Goal: Information Seeking & Learning: Learn about a topic

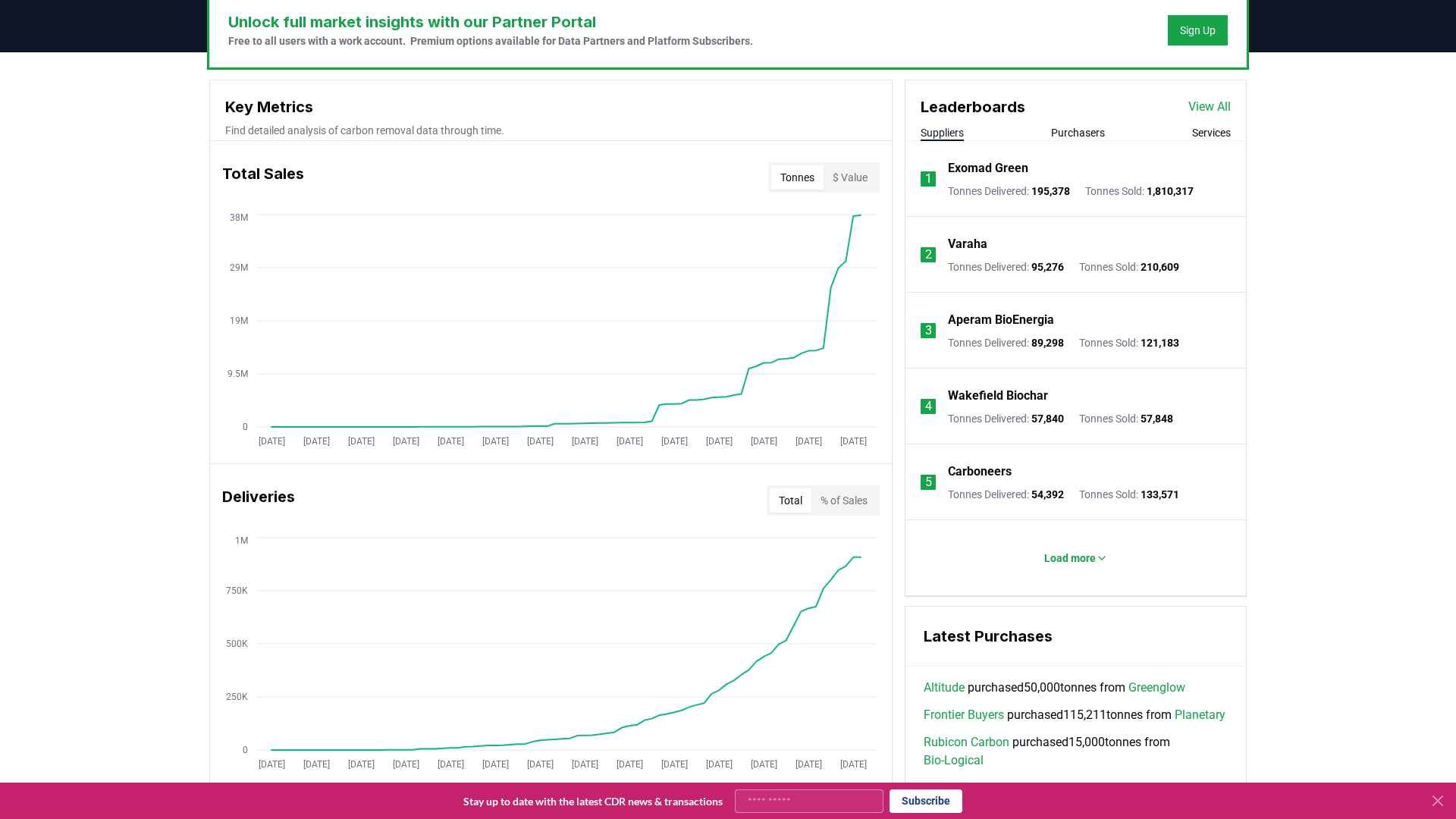
scroll to position [512, 0]
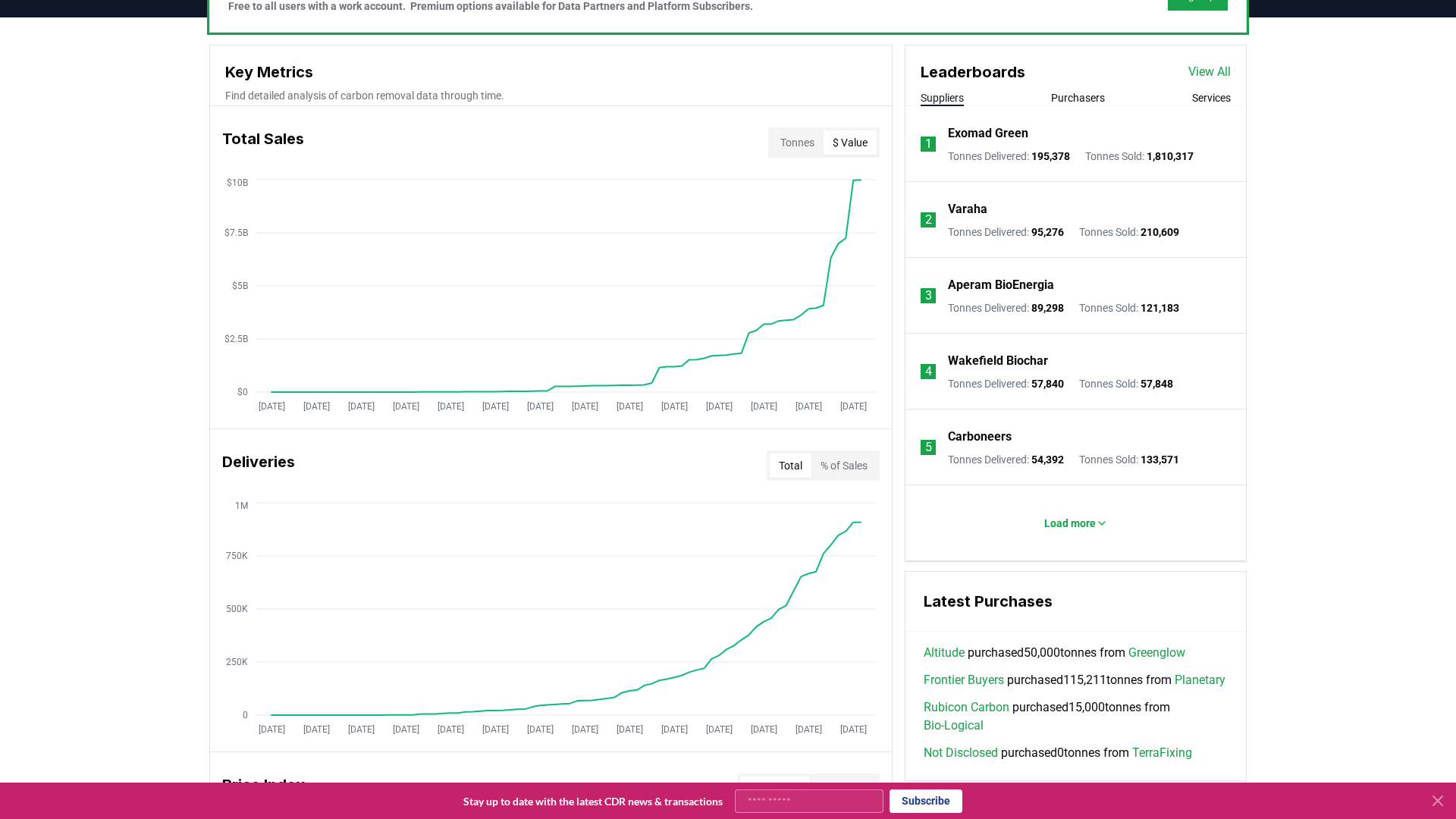
click at [852, 142] on button "$ Value" at bounding box center [850, 142] width 53 height 24
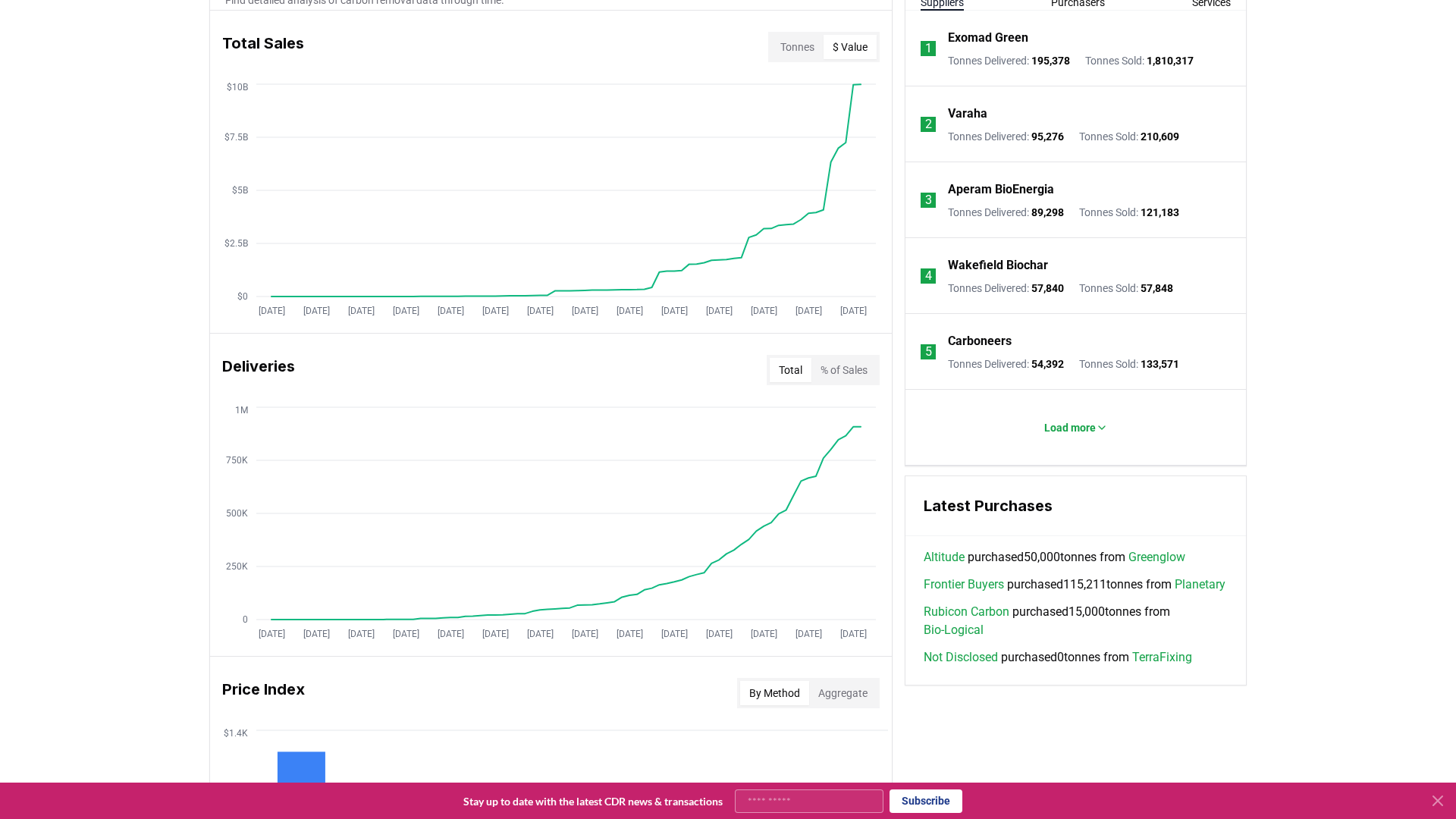
scroll to position [1131, 0]
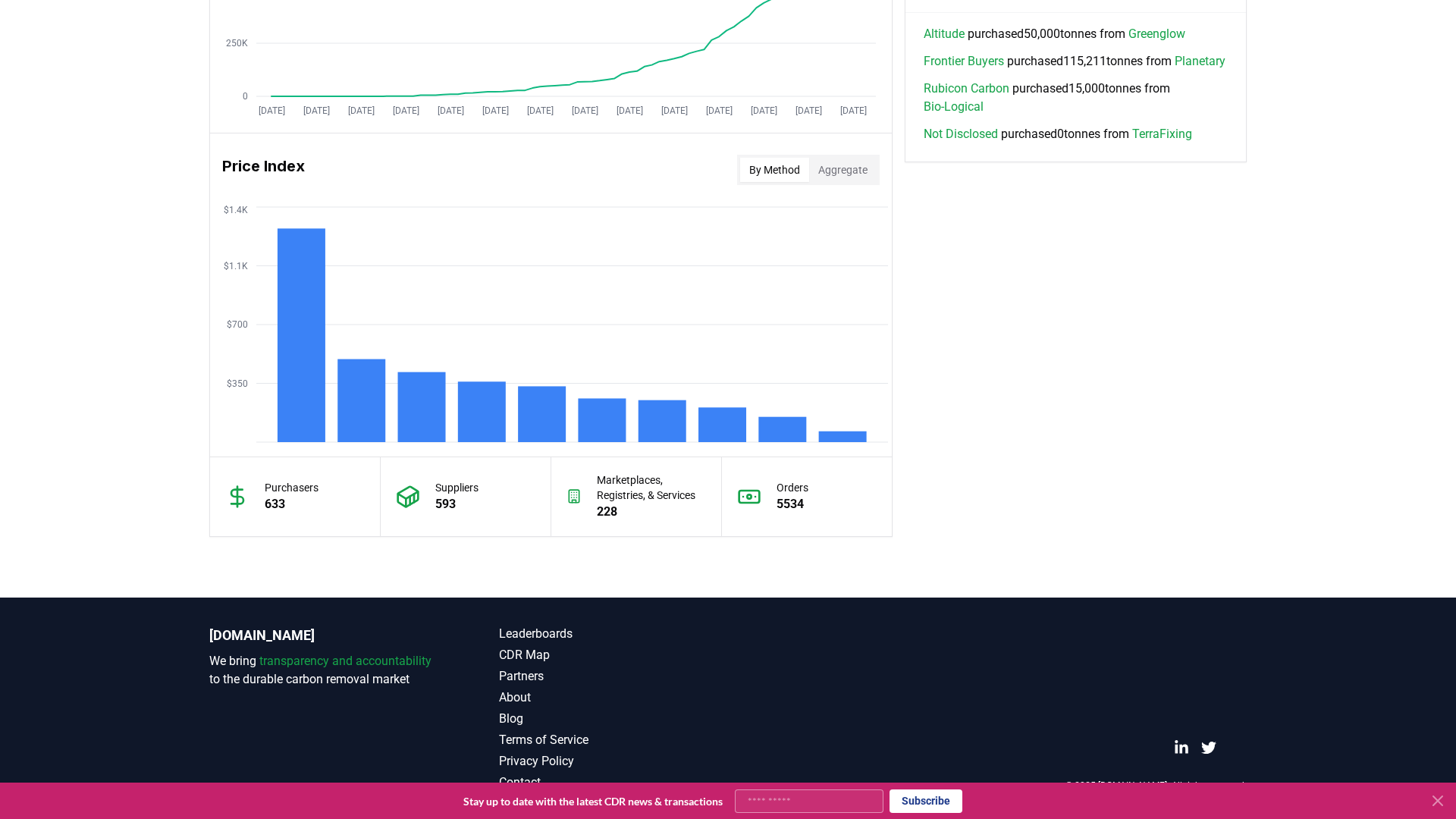
click at [291, 490] on p "Purchasers" at bounding box center [292, 487] width 54 height 15
click at [286, 518] on div "Purchasers 633" at bounding box center [295, 496] width 171 height 79
drag, startPoint x: 281, startPoint y: 505, endPoint x: 257, endPoint y: 503, distance: 24.1
click at [257, 503] on div "Purchasers 633" at bounding box center [295, 496] width 171 height 79
drag, startPoint x: 452, startPoint y: 496, endPoint x: 436, endPoint y: 501, distance: 16.8
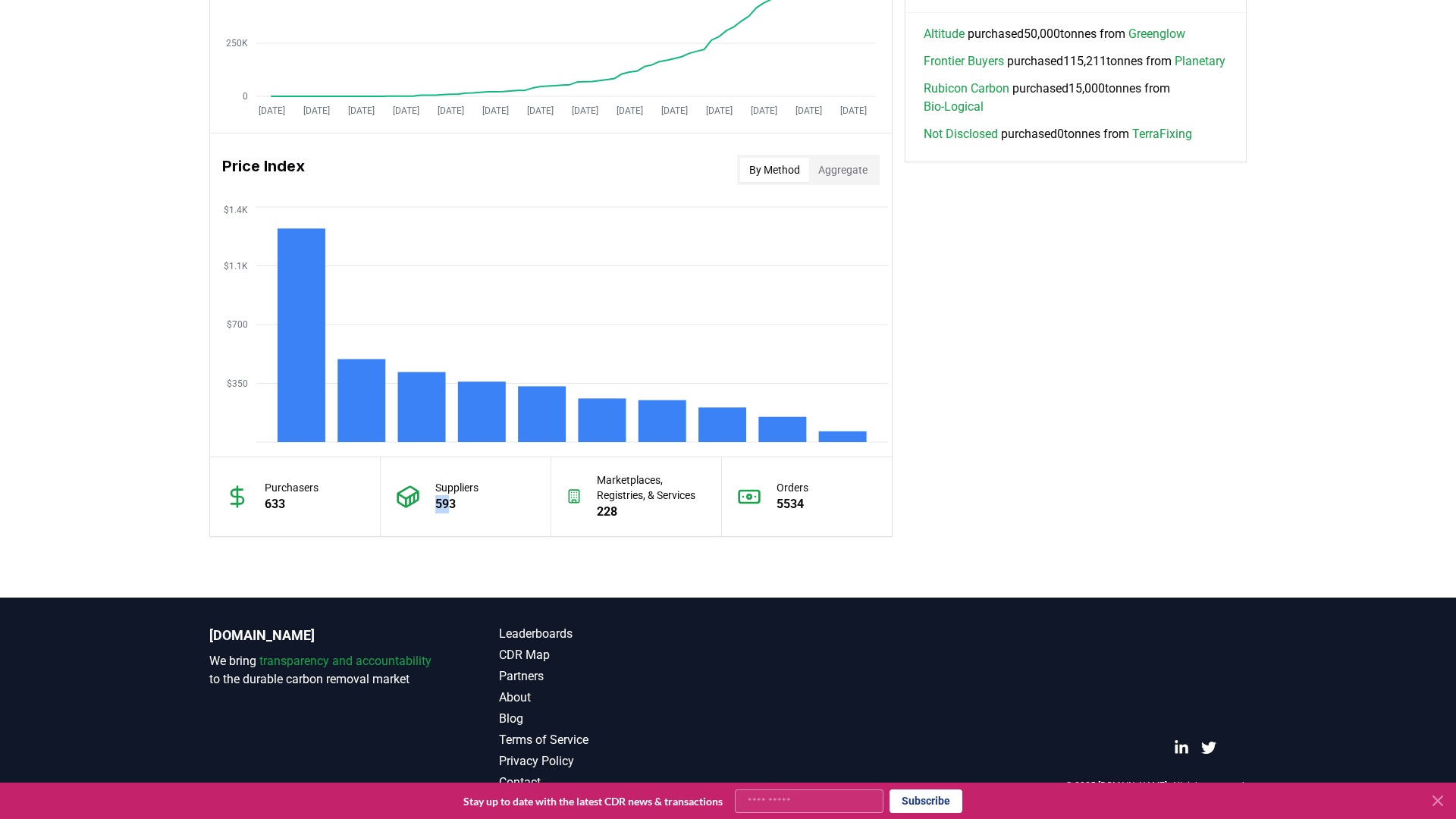
click at [436, 501] on p "593" at bounding box center [457, 503] width 43 height 18
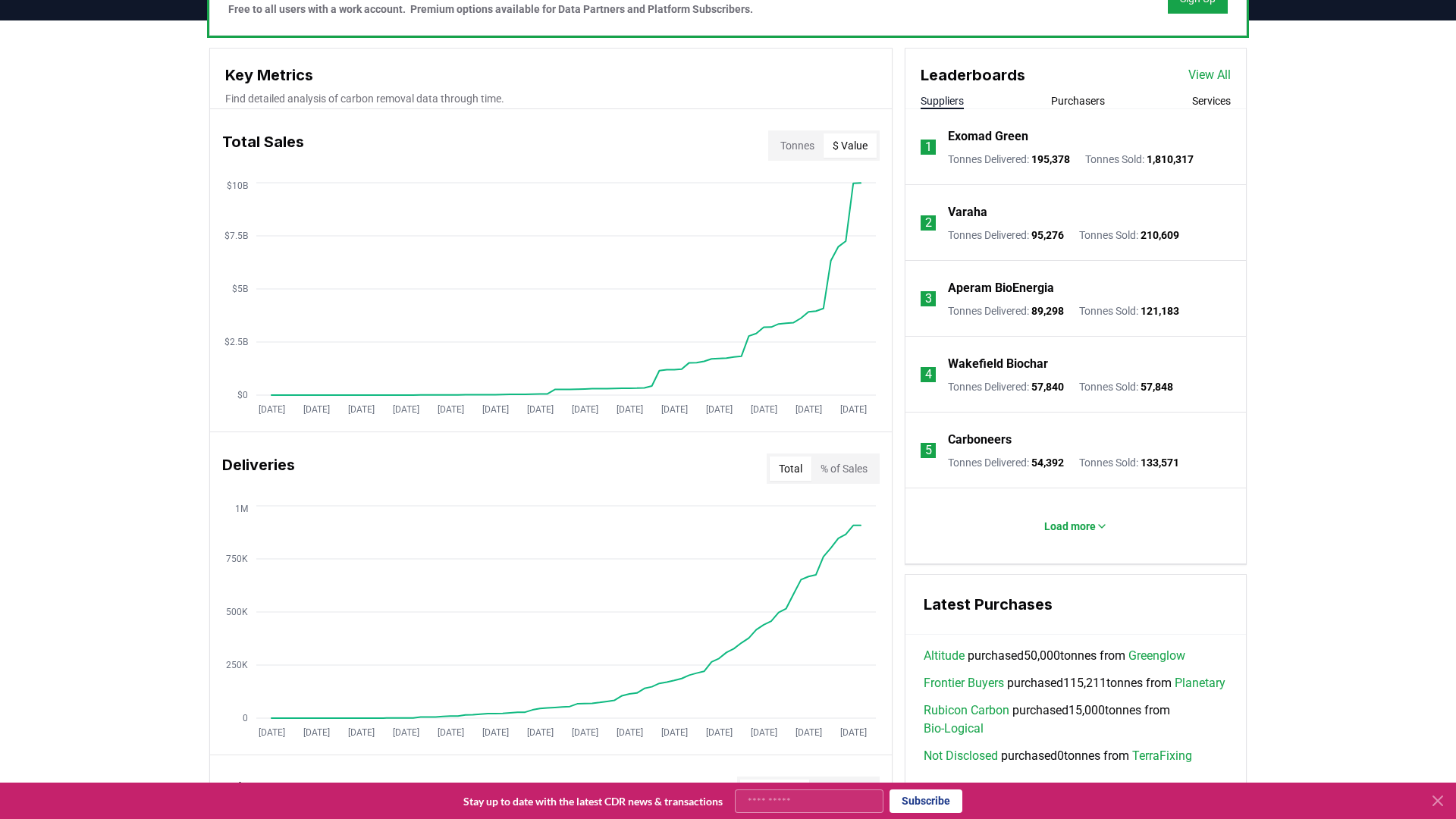
scroll to position [0, 0]
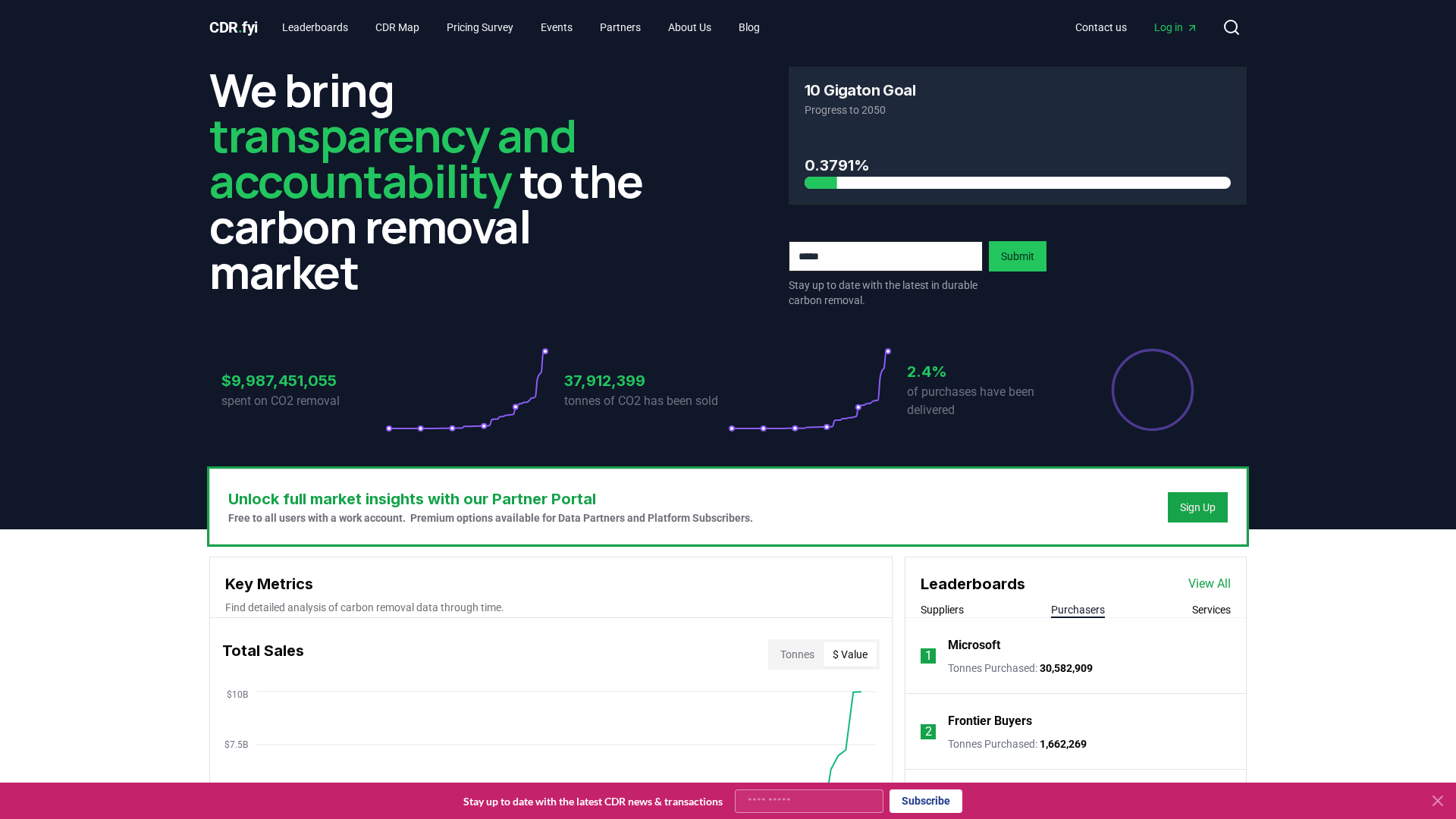
click at [1083, 616] on button "Purchasers" at bounding box center [1078, 609] width 54 height 15
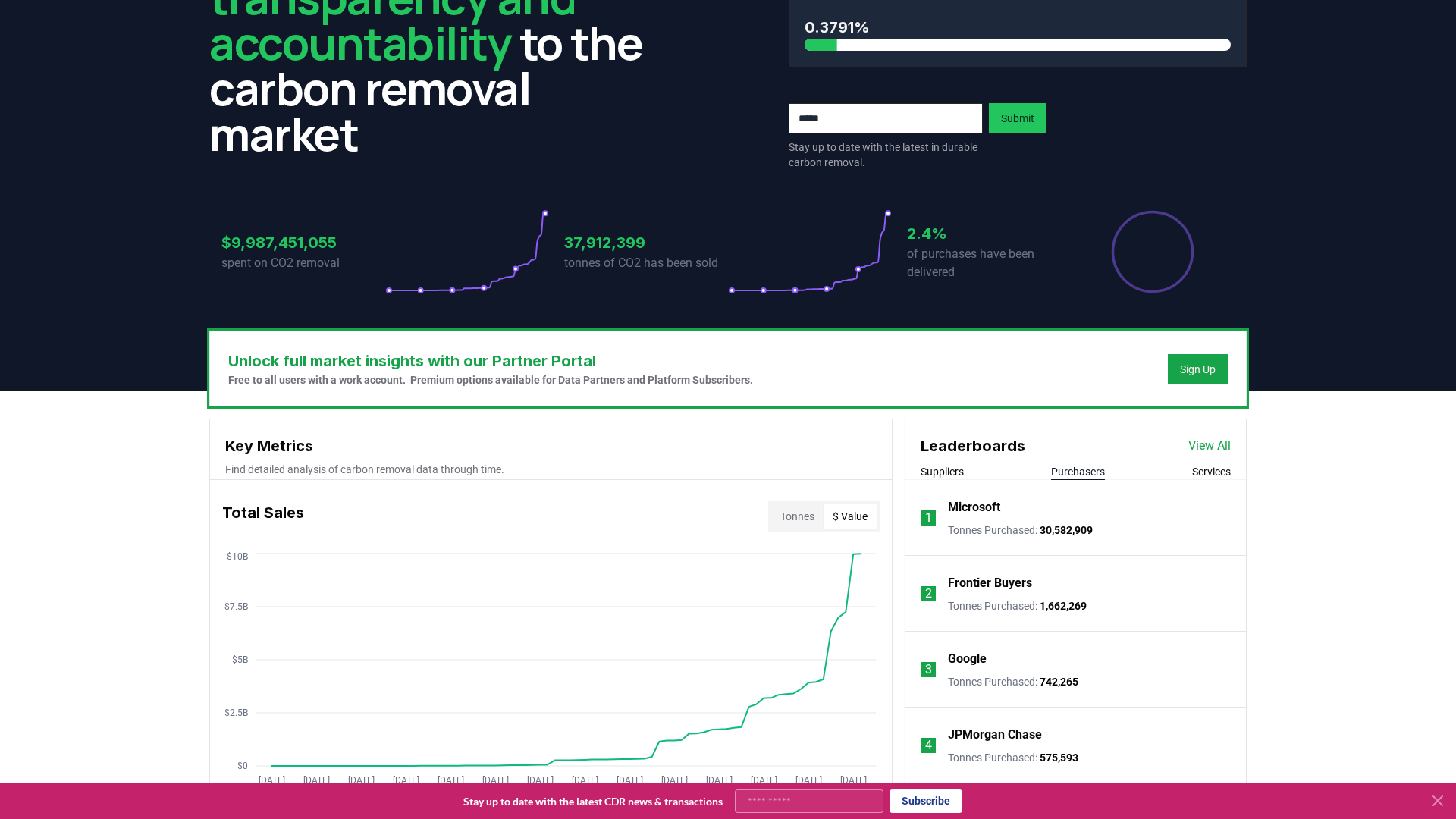
scroll to position [416, 0]
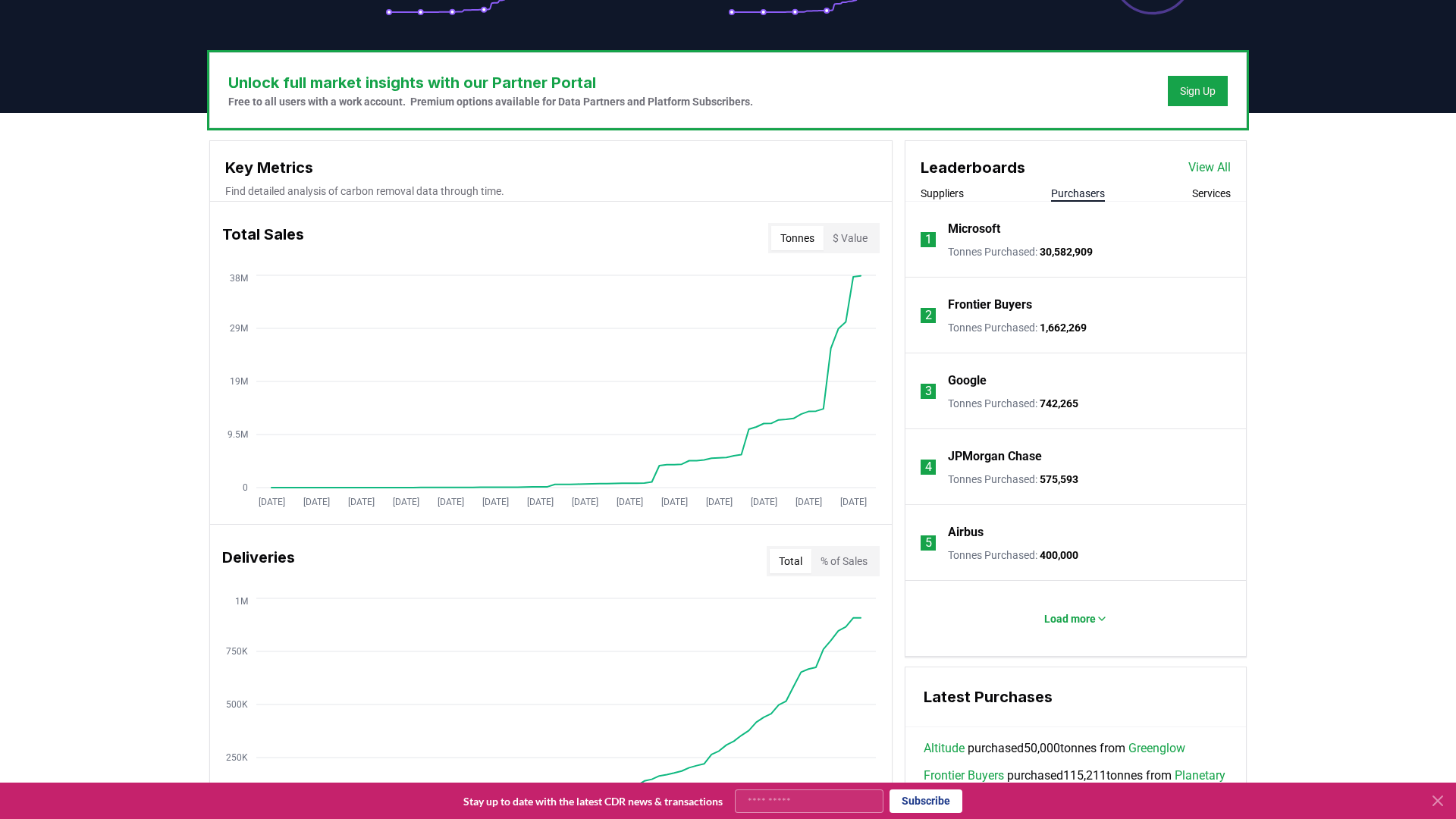
click at [799, 243] on button "Tonnes" at bounding box center [797, 238] width 52 height 24
